Goal: Information Seeking & Learning: Learn about a topic

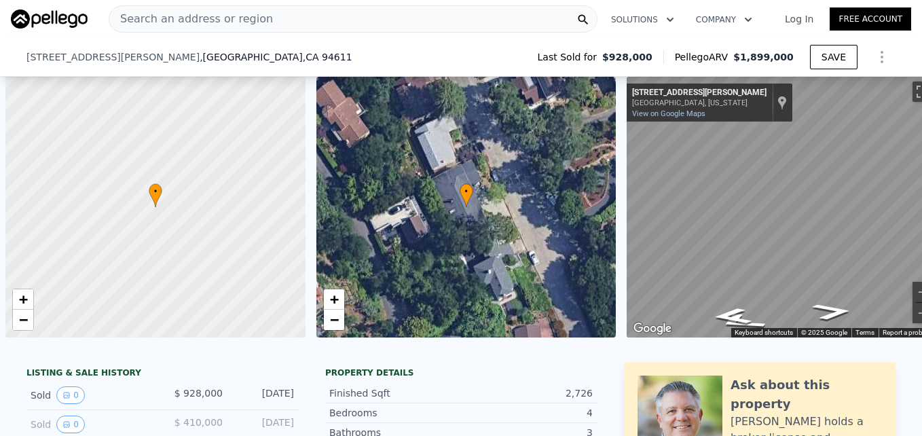
scroll to position [0, 648]
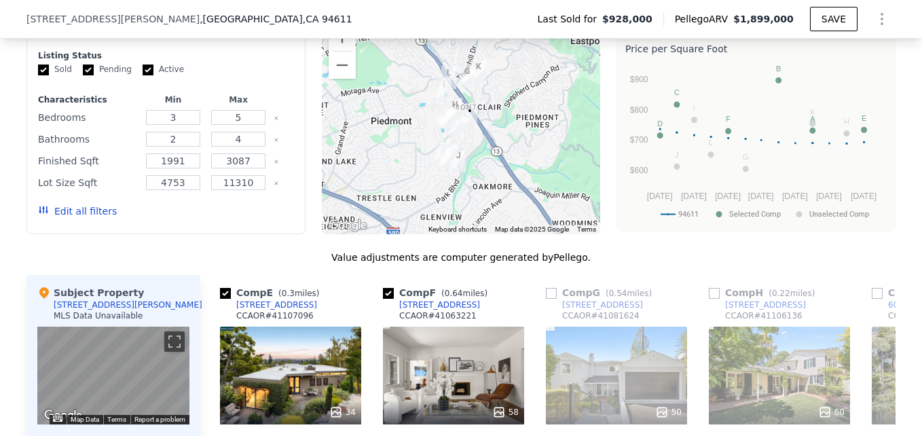
type input "$ 1,898,000"
type input "$ 742,500"
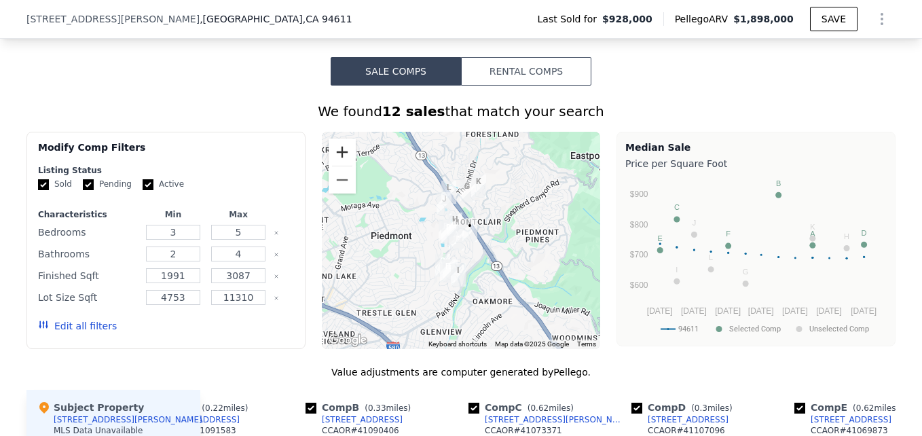
scroll to position [1037, 0]
click at [328, 158] on button "Zoom in" at bounding box center [341, 151] width 27 height 27
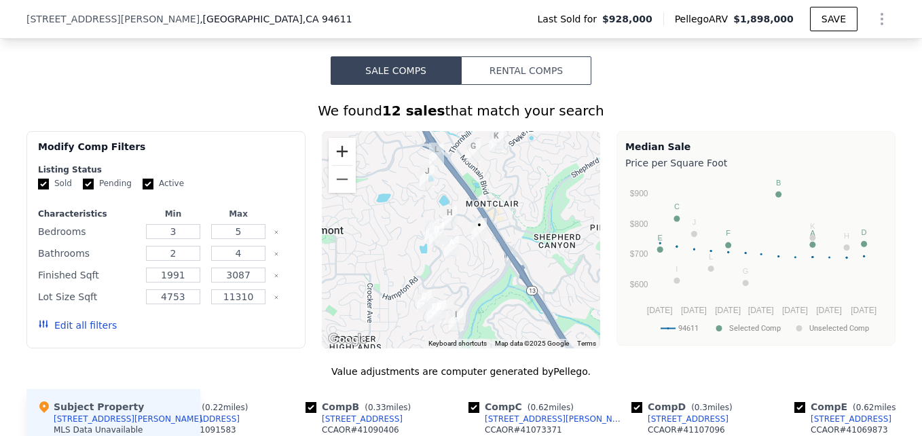
click at [328, 158] on button "Zoom in" at bounding box center [341, 151] width 27 height 27
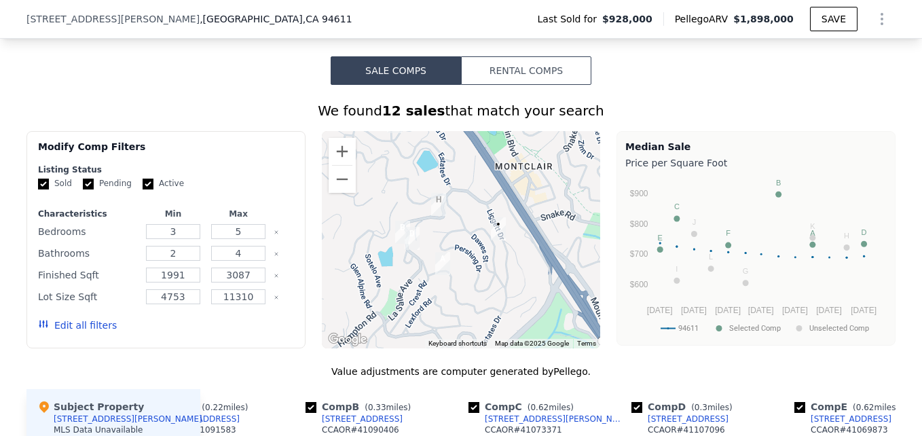
click at [355, 191] on div at bounding box center [461, 239] width 279 height 217
click at [344, 193] on button "Zoom out" at bounding box center [341, 179] width 27 height 27
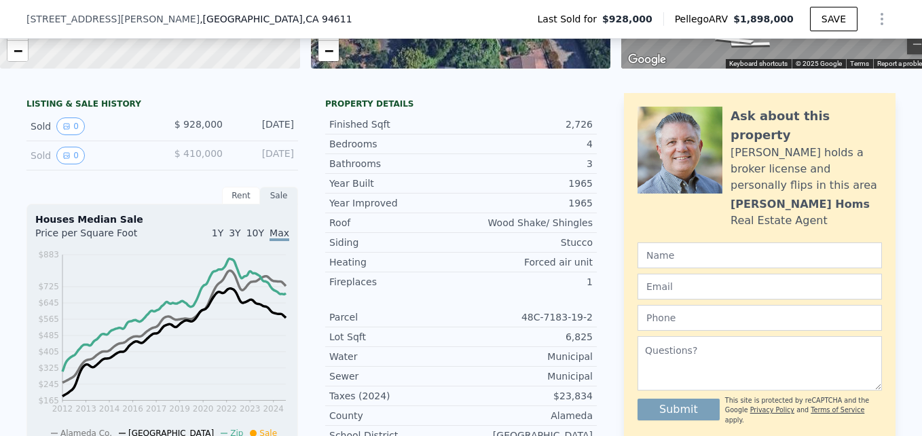
scroll to position [0, 0]
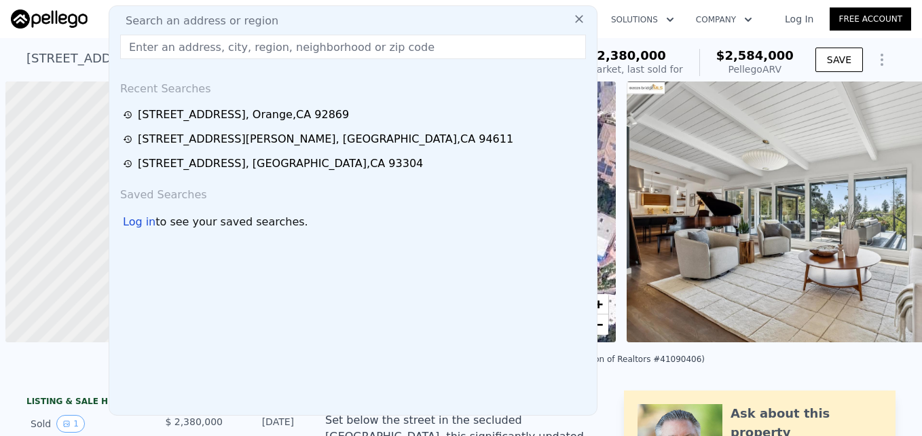
scroll to position [0, 5]
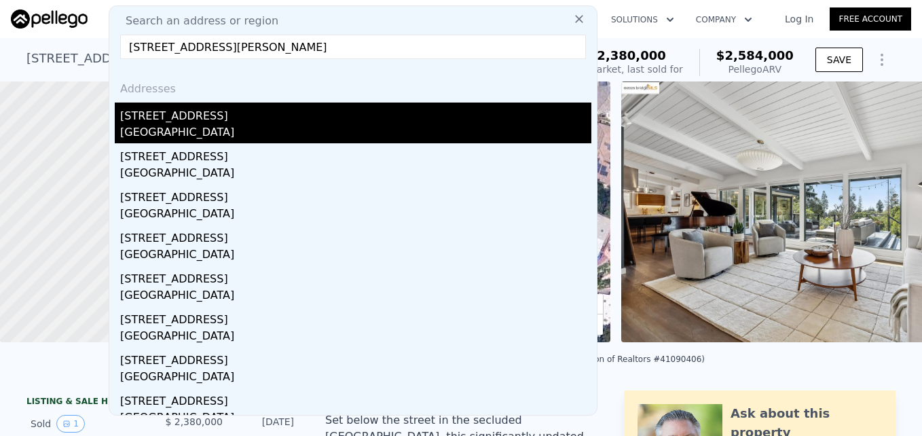
type input "[STREET_ADDRESS][PERSON_NAME]"
click at [231, 124] on div "[STREET_ADDRESS]" at bounding box center [355, 113] width 471 height 22
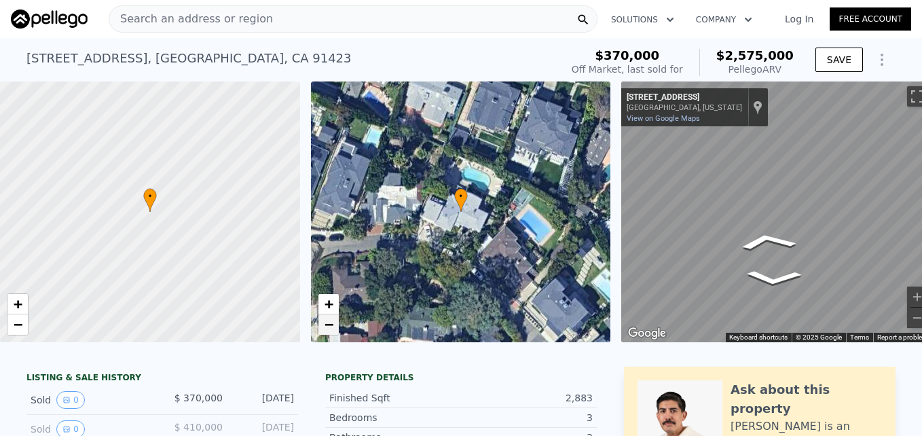
click at [326, 326] on span "−" at bounding box center [328, 324] width 9 height 17
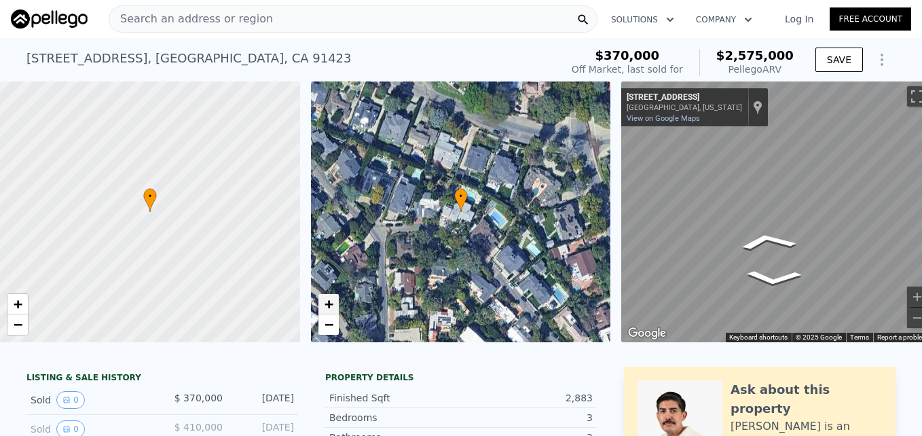
click at [333, 299] on span "+" at bounding box center [328, 303] width 9 height 17
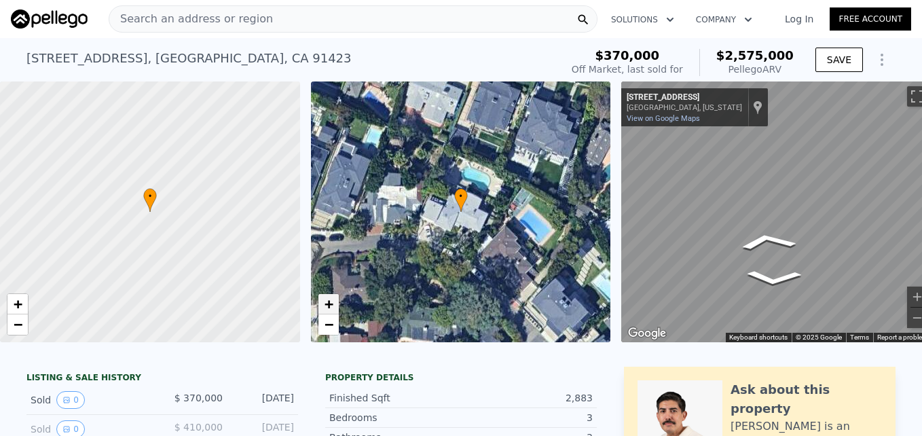
click at [335, 303] on link "+" at bounding box center [328, 304] width 20 height 20
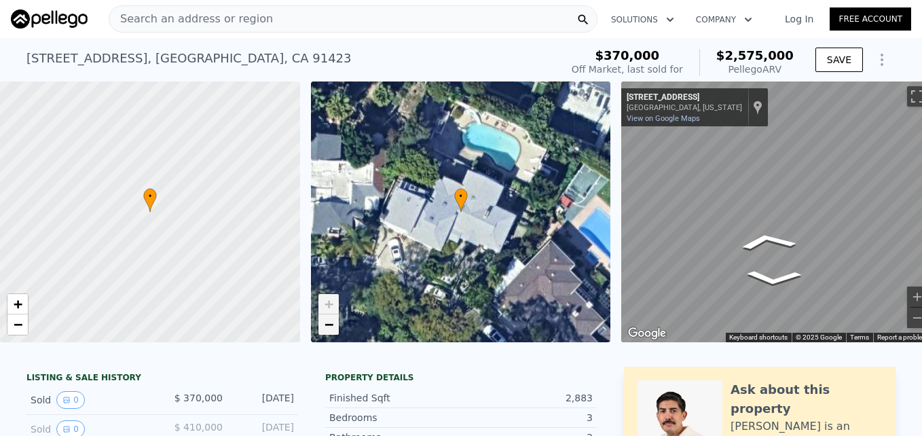
click at [328, 323] on span "−" at bounding box center [328, 324] width 9 height 17
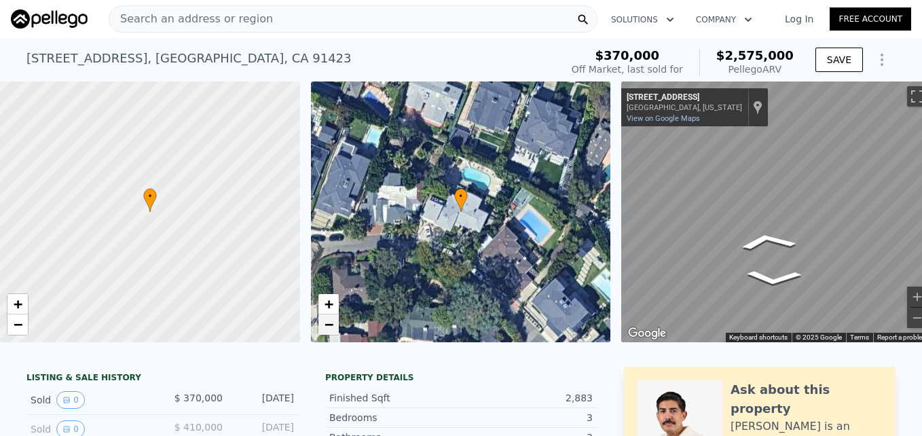
click at [328, 323] on span "−" at bounding box center [328, 324] width 9 height 17
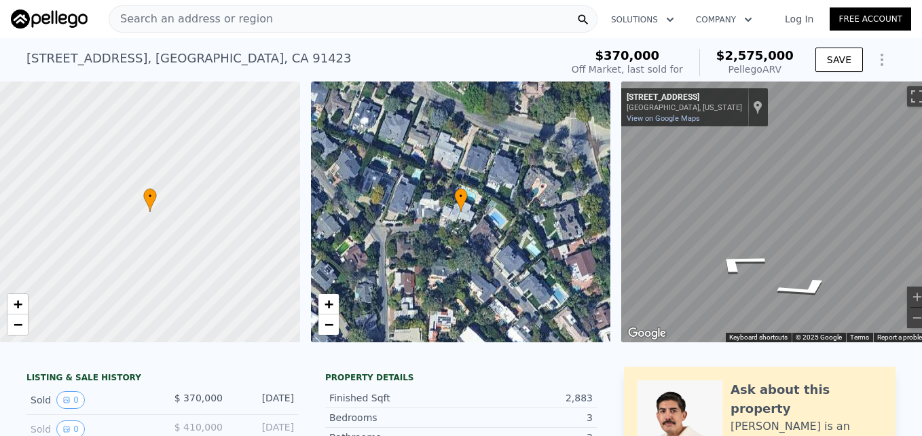
click at [609, 192] on div "• + − • + − ← Move left → Move right ↑ Move up ↓ Move down + Zoom in - Zoom out…" at bounding box center [461, 211] width 922 height 261
click at [328, 305] on span "+" at bounding box center [328, 303] width 9 height 17
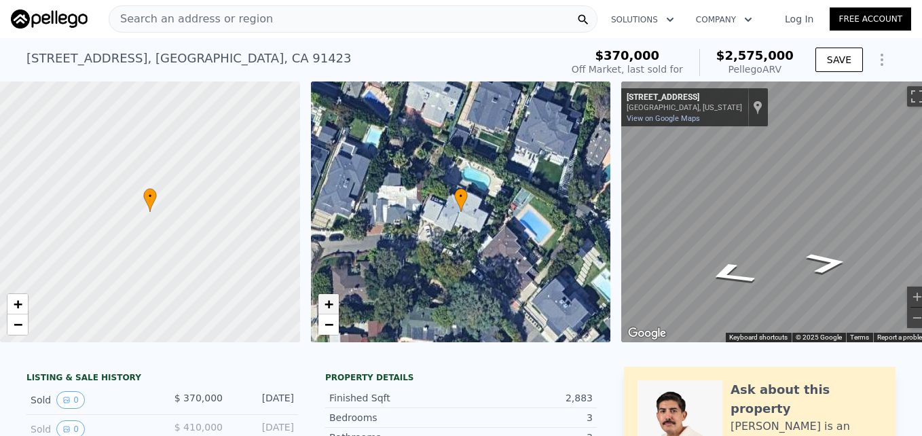
click at [328, 305] on span "+" at bounding box center [328, 303] width 9 height 17
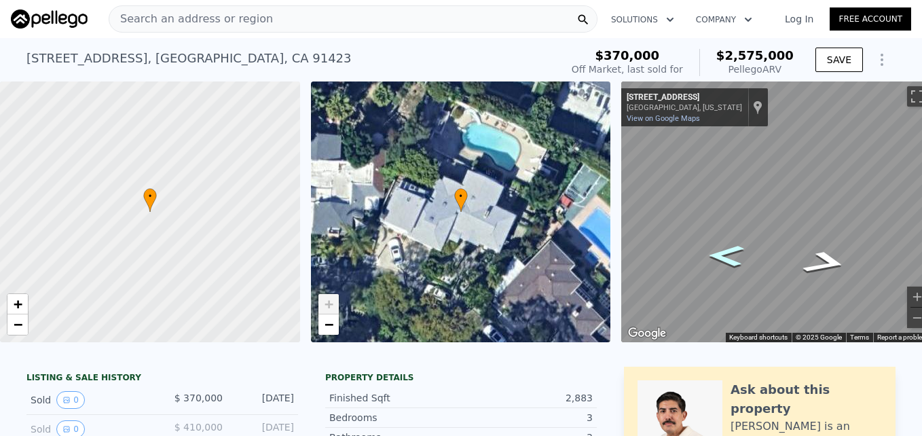
click at [723, 259] on icon "Go West, Galewood St" at bounding box center [725, 255] width 67 height 31
click at [827, 267] on icon "Go East, Galewood St" at bounding box center [825, 265] width 86 height 33
click at [827, 267] on icon "Go Southeast, Galewood St" at bounding box center [827, 270] width 70 height 30
click at [718, 275] on icon "Go Northwest, Galewood St" at bounding box center [726, 274] width 70 height 30
click at [735, 278] on icon "Go West, Galewood St" at bounding box center [729, 277] width 86 height 33
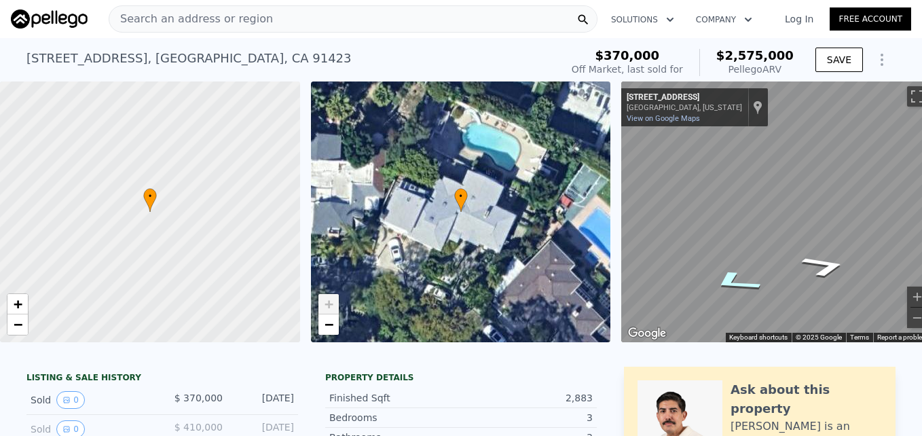
click at [735, 278] on icon "Go West, Galewood St" at bounding box center [734, 282] width 96 height 35
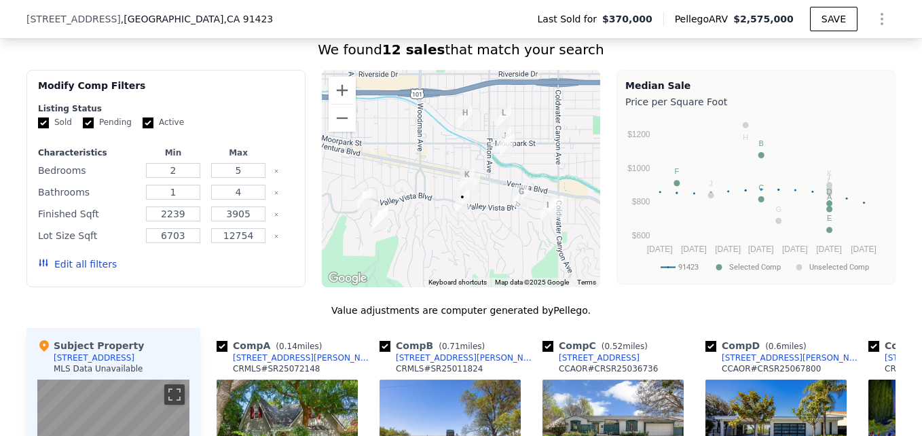
scroll to position [1072, 0]
click at [331, 103] on button "Zoom in" at bounding box center [341, 90] width 27 height 27
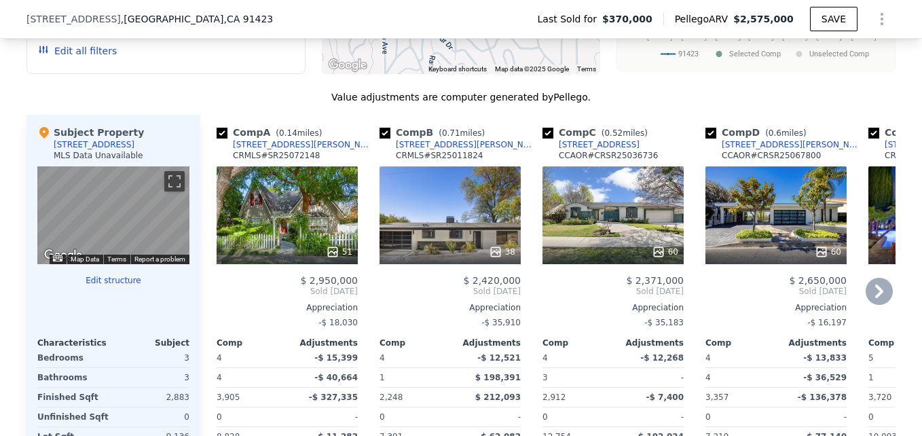
scroll to position [1287, 0]
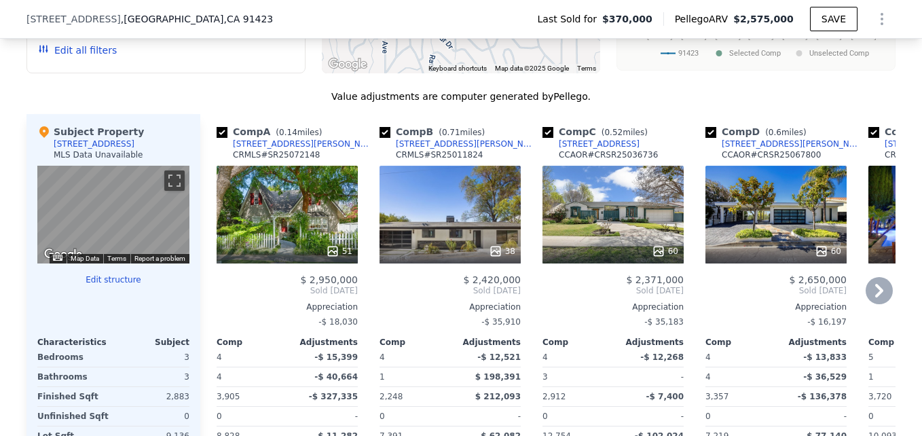
click at [295, 256] on div "51" at bounding box center [288, 251] width 130 height 14
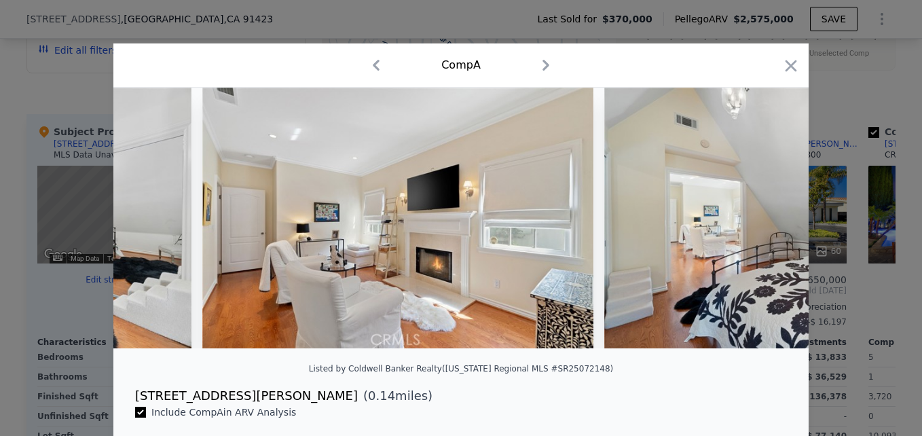
scroll to position [0, 14368]
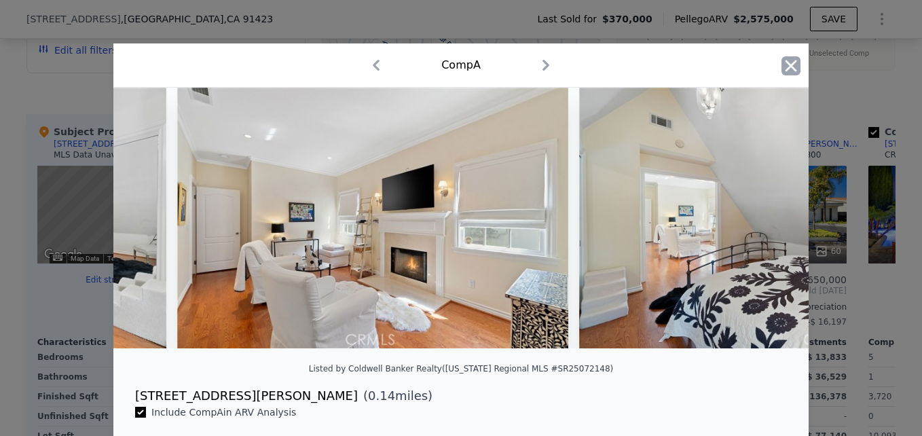
click at [785, 71] on icon "button" at bounding box center [791, 66] width 12 height 12
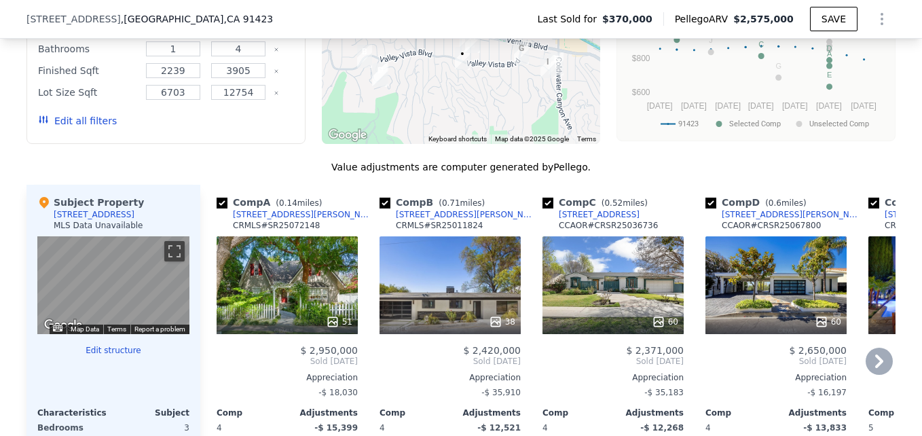
scroll to position [1308, 0]
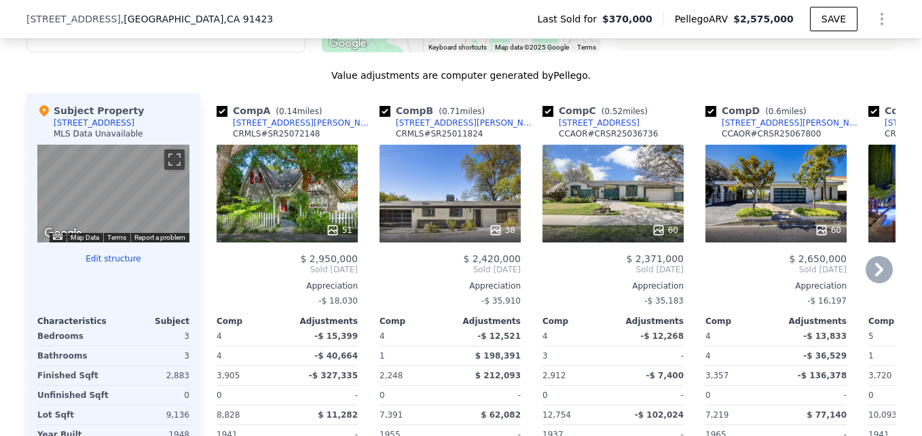
click at [330, 222] on div "51" at bounding box center [286, 194] width 141 height 98
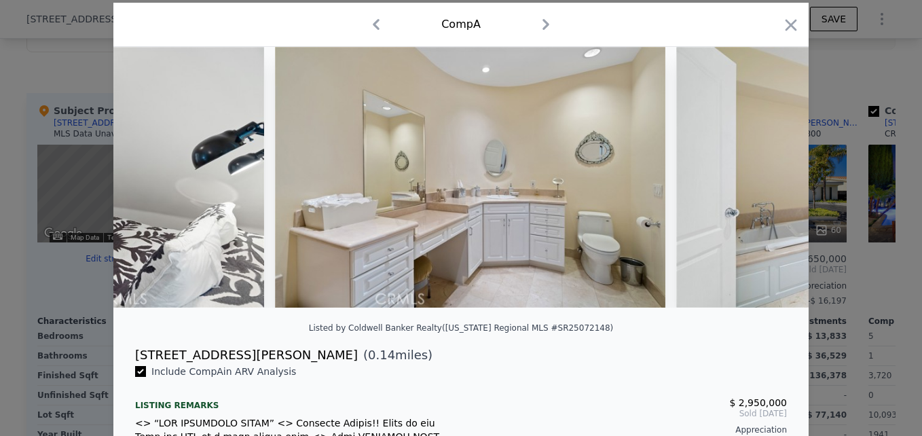
scroll to position [0, 15137]
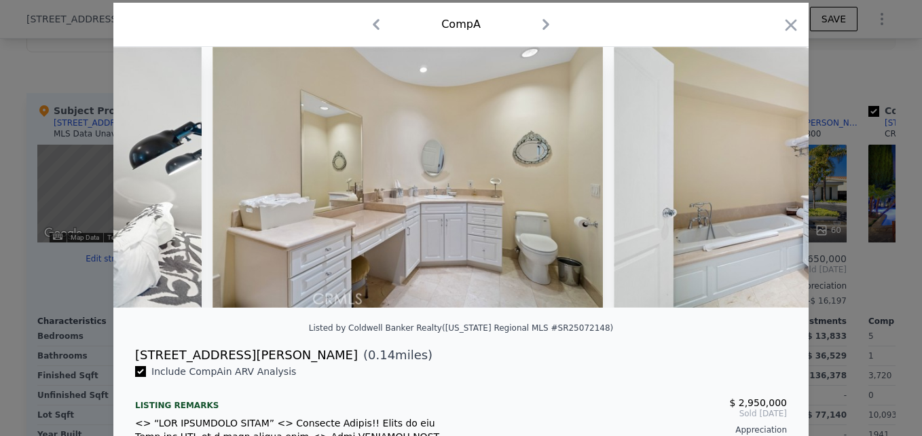
click at [785, 23] on icon "button" at bounding box center [791, 25] width 12 height 12
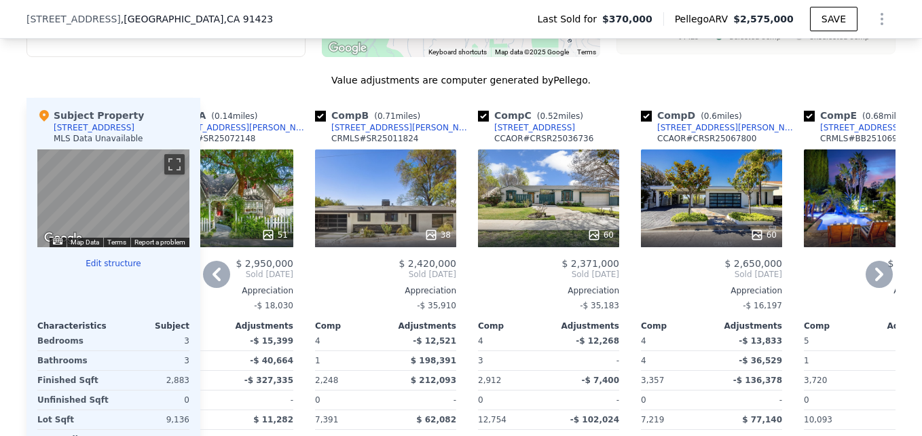
scroll to position [1302, 0]
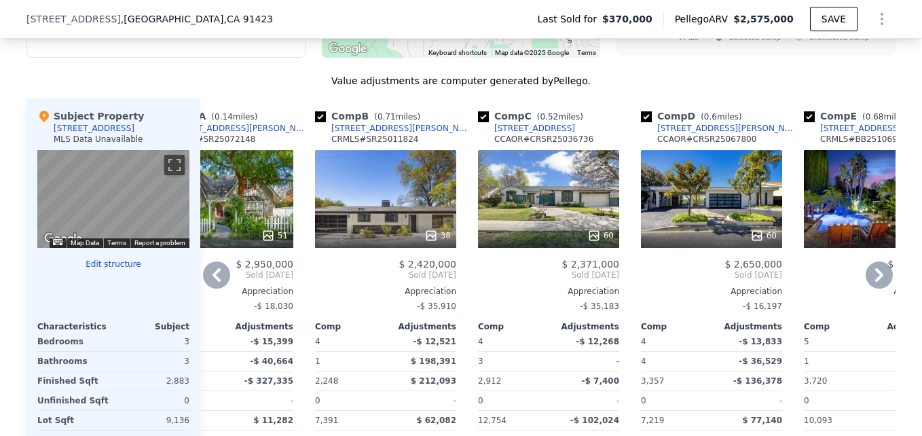
click at [411, 214] on div "38" at bounding box center [385, 199] width 141 height 98
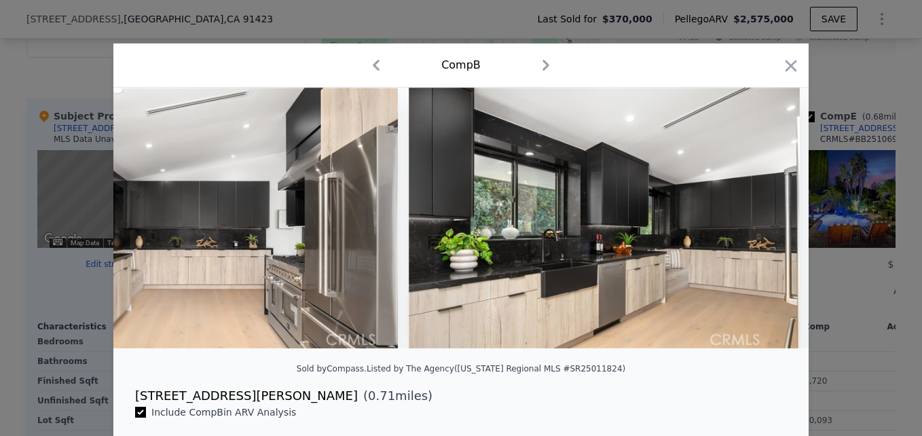
scroll to position [0, 5924]
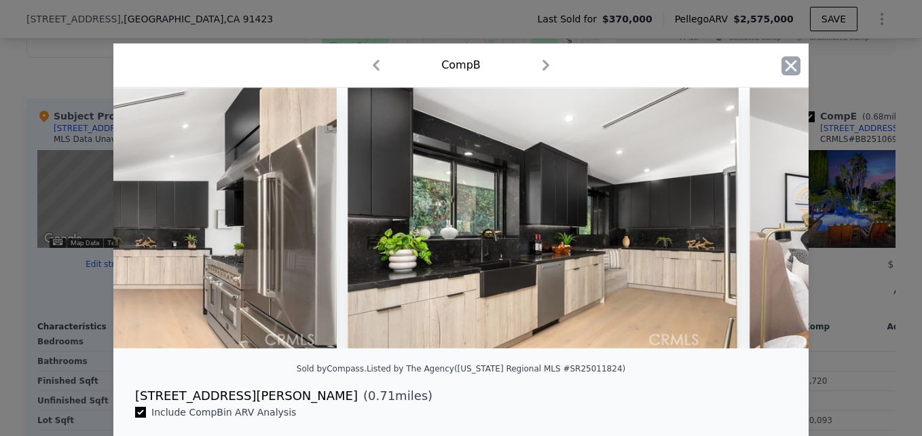
click at [789, 72] on icon "button" at bounding box center [790, 65] width 19 height 19
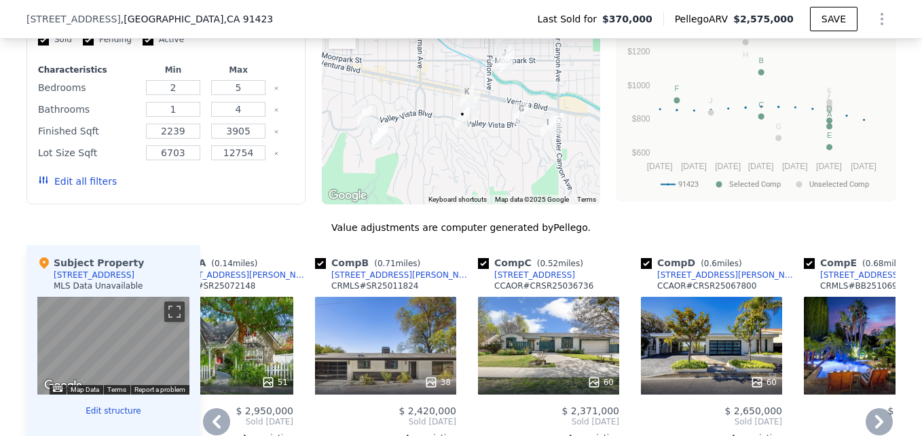
scroll to position [1069, 0]
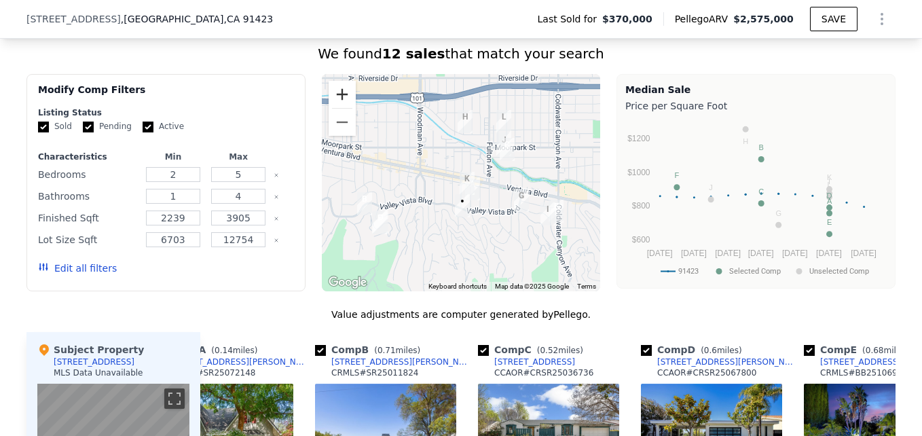
click at [346, 107] on button "Zoom in" at bounding box center [341, 94] width 27 height 27
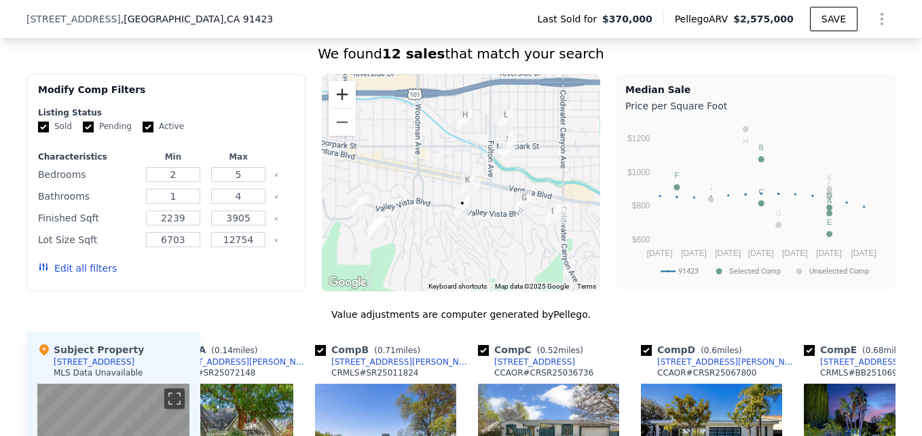
click at [346, 107] on button "Zoom in" at bounding box center [341, 94] width 27 height 27
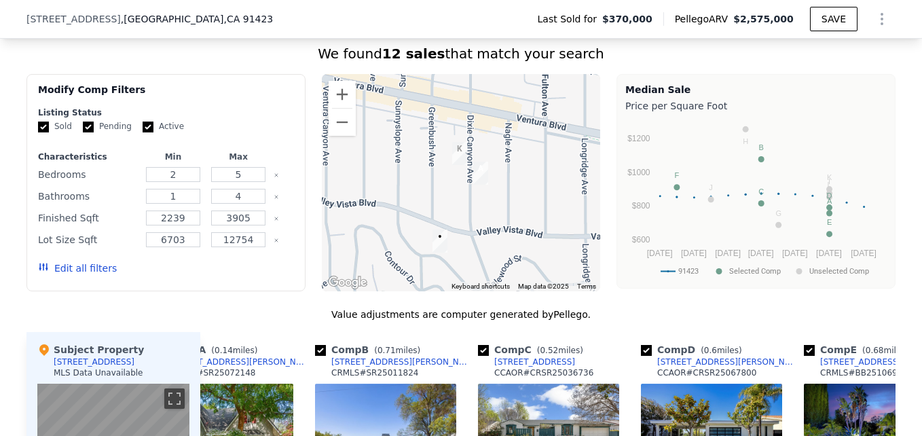
drag, startPoint x: 438, startPoint y: 252, endPoint x: 409, endPoint y: 181, distance: 77.0
click at [409, 181] on div at bounding box center [461, 182] width 279 height 217
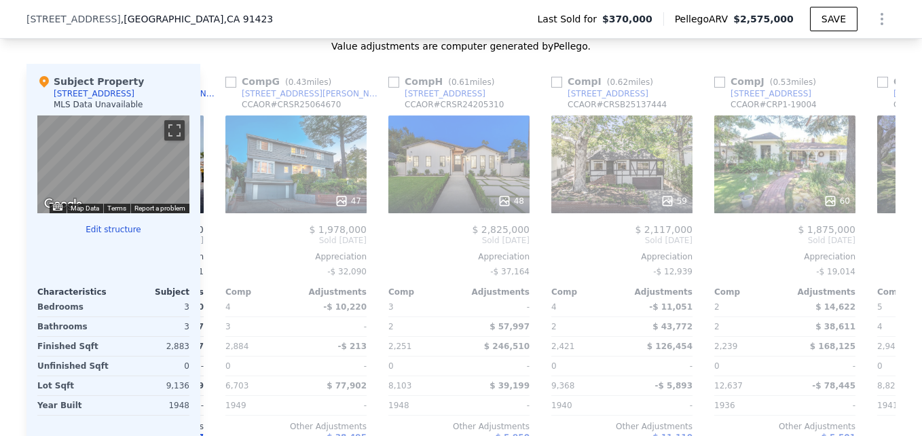
scroll to position [0, 969]
click at [461, 213] on div at bounding box center [457, 201] width 141 height 24
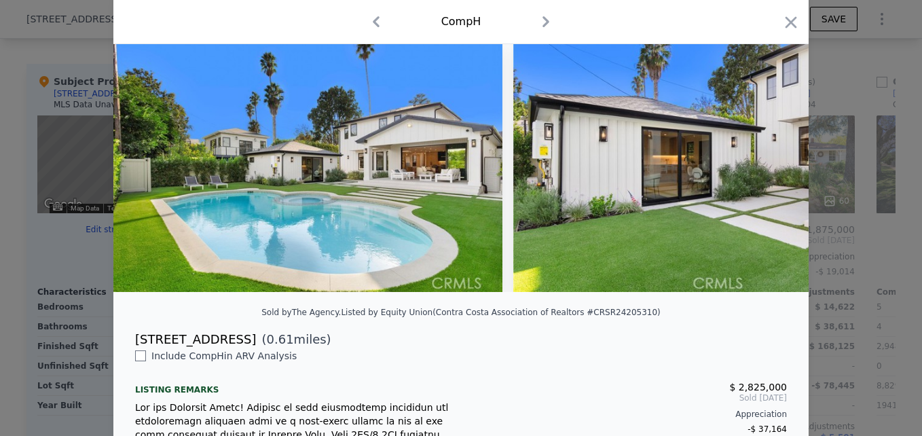
scroll to position [0, 15255]
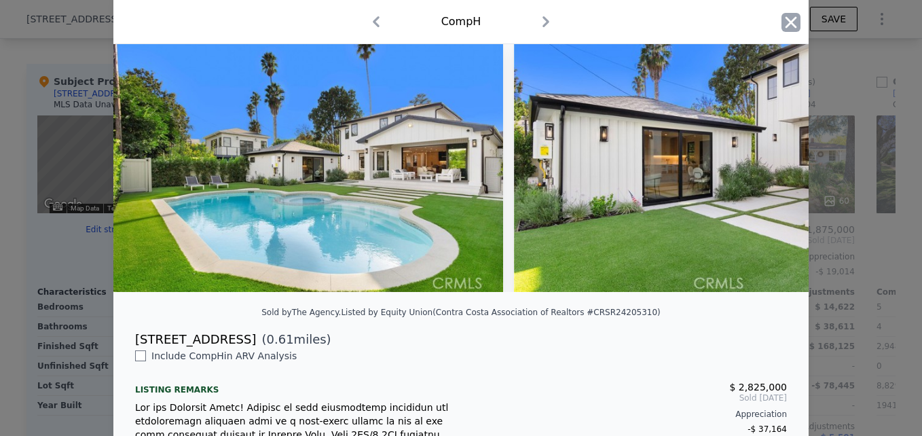
click at [793, 25] on icon "button" at bounding box center [790, 22] width 19 height 19
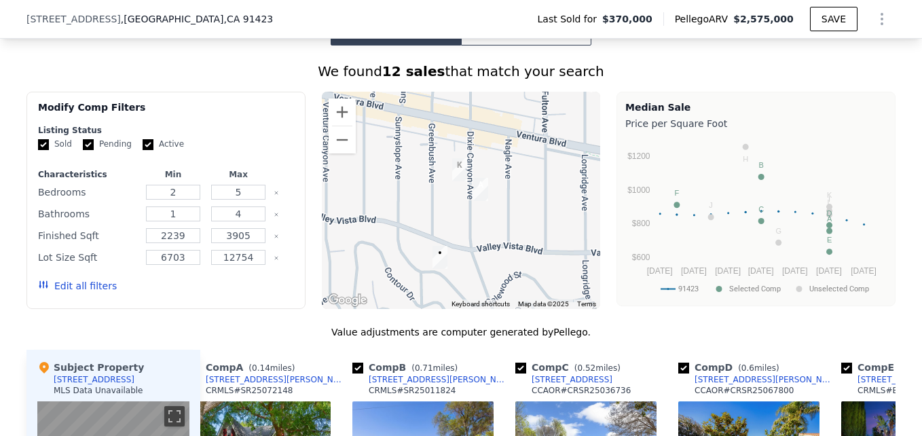
scroll to position [1050, 0]
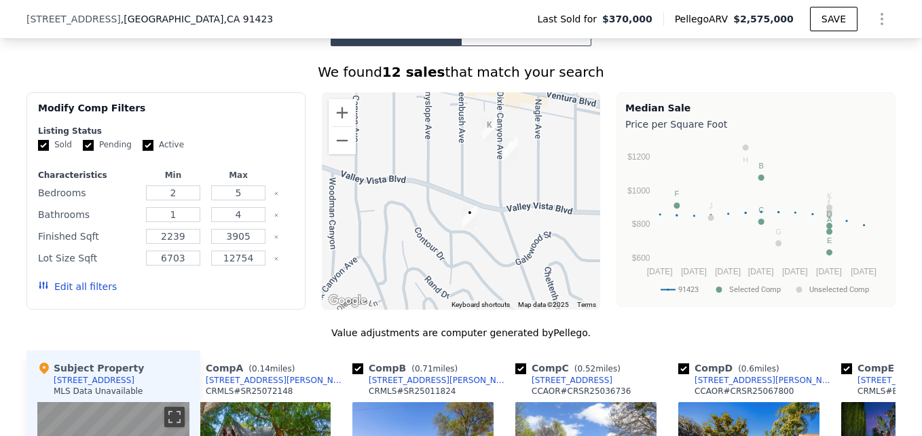
drag, startPoint x: 465, startPoint y: 269, endPoint x: 496, endPoint y: 227, distance: 51.8
click at [496, 227] on div at bounding box center [461, 200] width 279 height 217
click at [447, 182] on div at bounding box center [461, 200] width 279 height 217
click at [410, 185] on div at bounding box center [461, 200] width 279 height 217
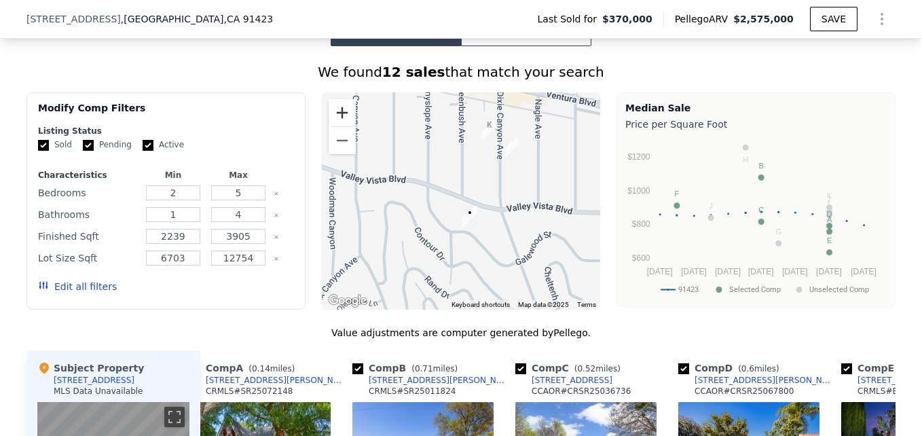
click at [344, 119] on button "Zoom in" at bounding box center [341, 112] width 27 height 27
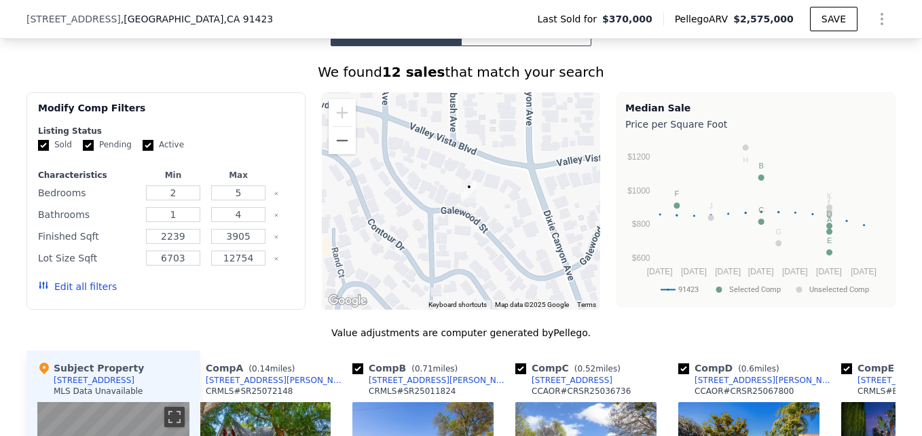
drag, startPoint x: 426, startPoint y: 246, endPoint x: 417, endPoint y: 175, distance: 71.8
click at [417, 175] on div at bounding box center [461, 200] width 279 height 217
click at [339, 148] on button "Zoom out" at bounding box center [341, 140] width 27 height 27
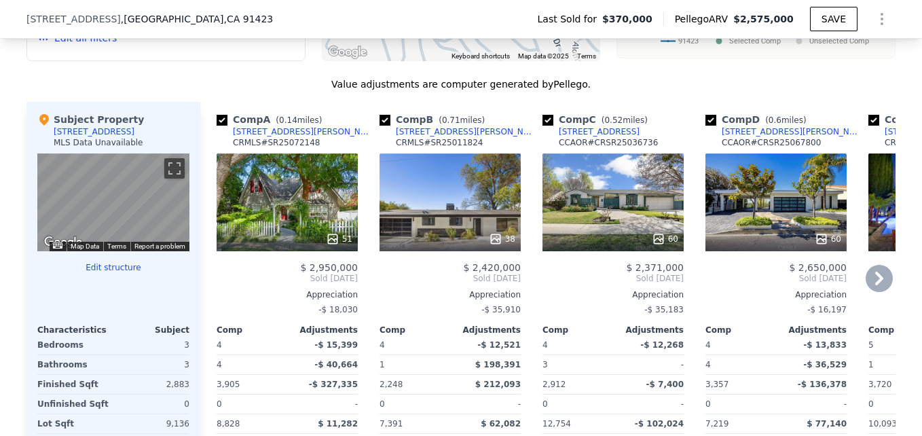
scroll to position [1300, 0]
click at [273, 245] on div "51" at bounding box center [288, 238] width 130 height 14
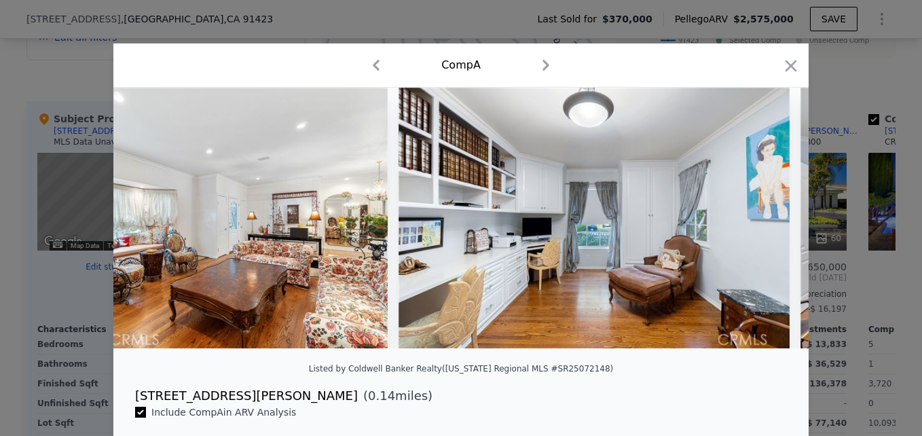
scroll to position [0, 2151]
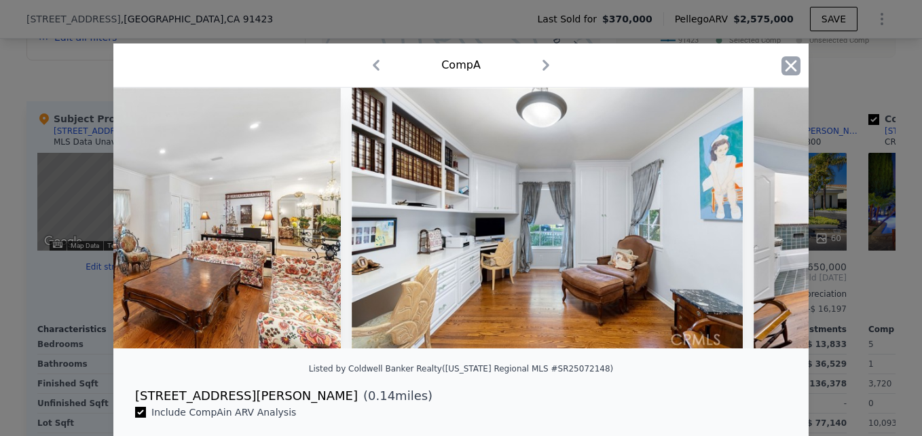
click at [788, 60] on icon "button" at bounding box center [790, 65] width 19 height 19
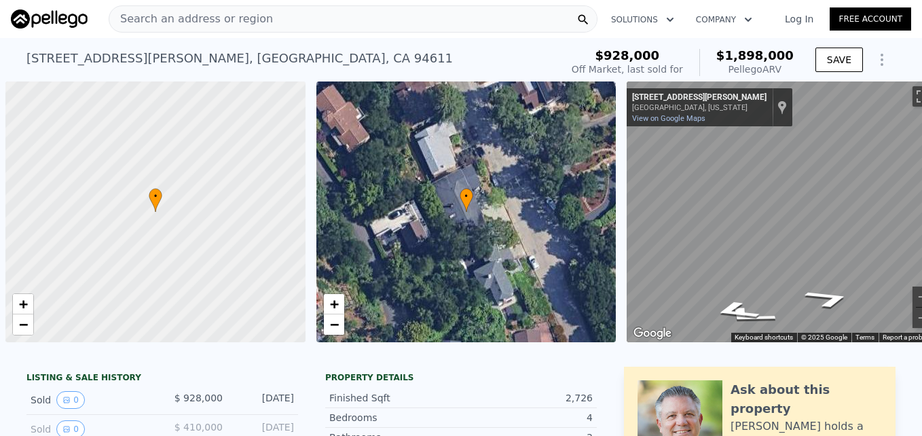
scroll to position [0, 74]
